Goal: Transaction & Acquisition: Purchase product/service

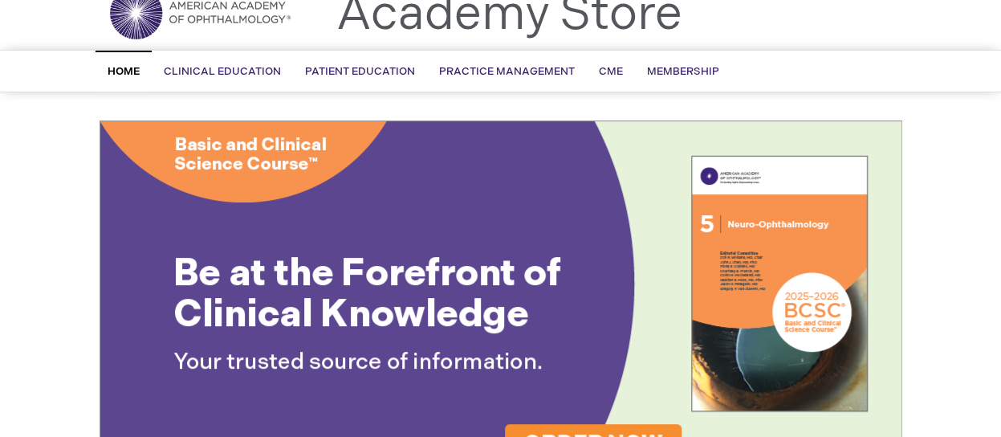
scroll to position [65, 0]
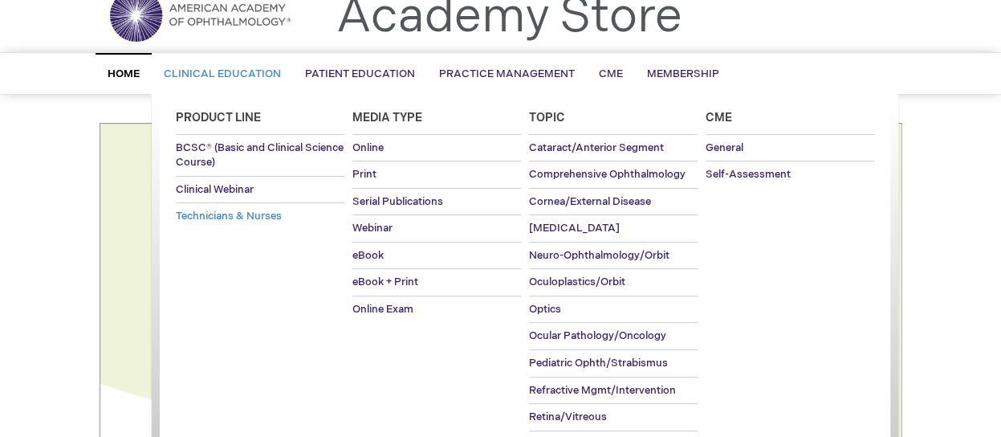
click at [226, 211] on span "Technicians & Nurses" at bounding box center [229, 216] width 106 height 13
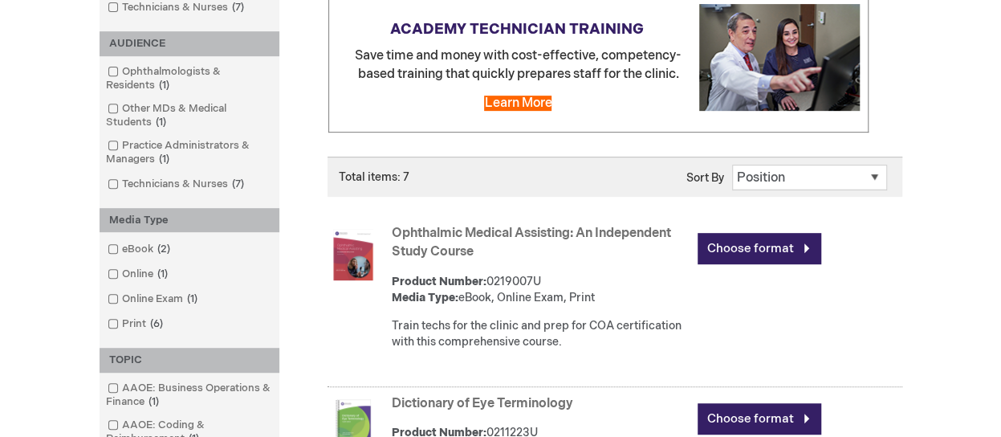
scroll to position [353, 0]
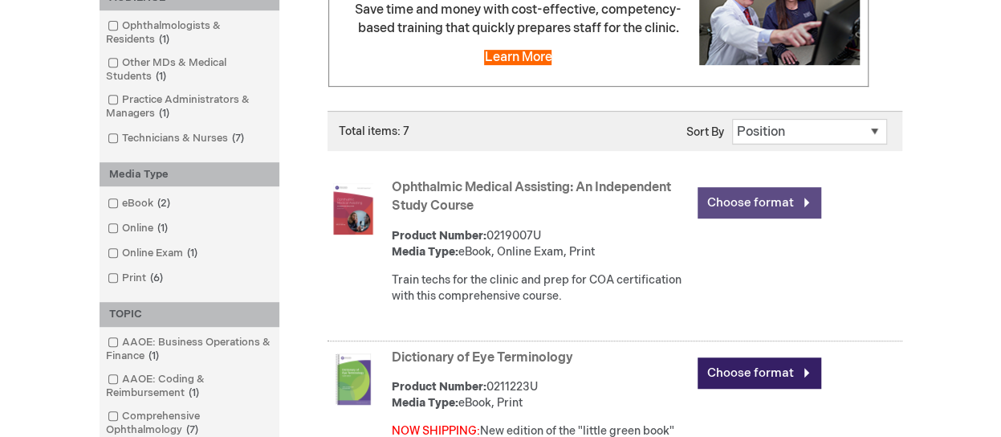
click at [736, 207] on link "Choose format" at bounding box center [760, 202] width 124 height 31
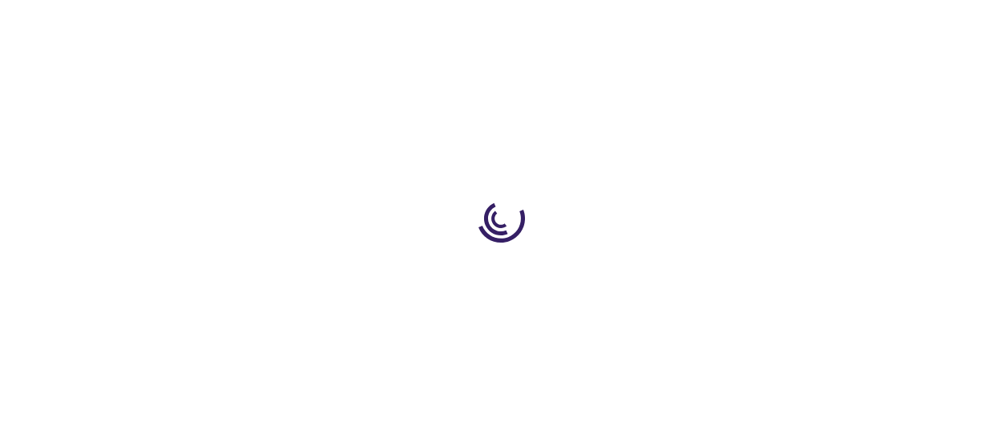
type input "0"
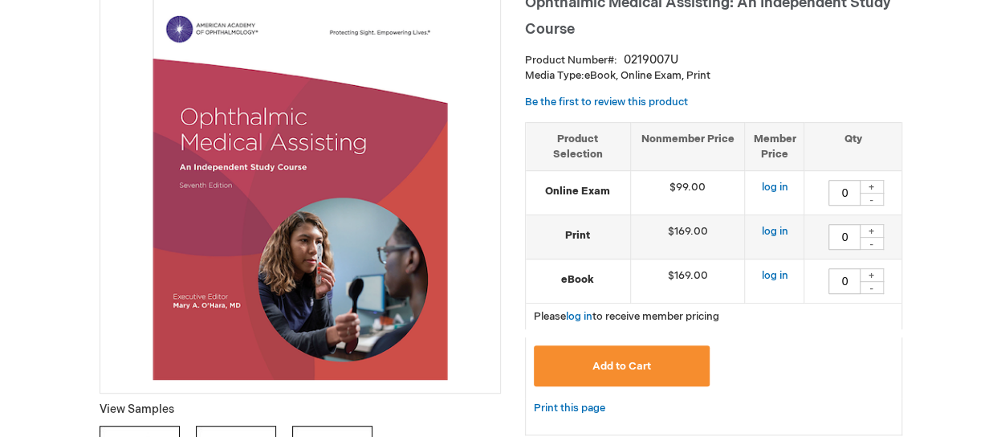
scroll to position [257, 0]
